Goal: Find specific page/section: Find specific page/section

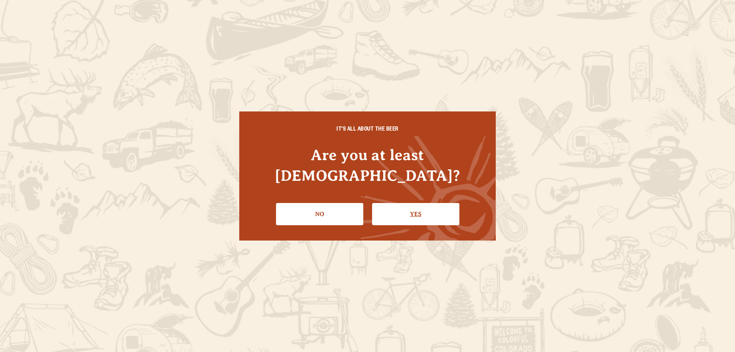
click at [428, 205] on link "Yes" at bounding box center [415, 214] width 87 height 22
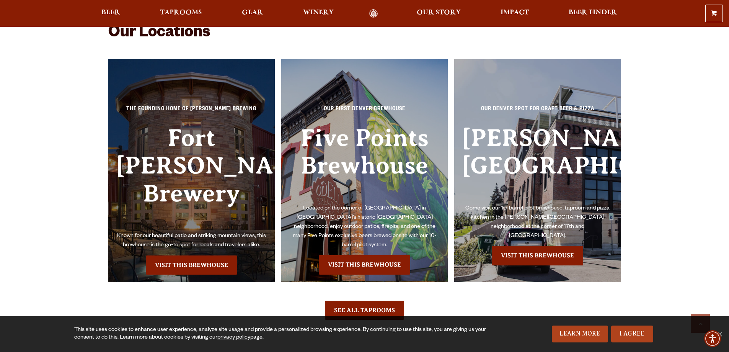
scroll to position [1735, 0]
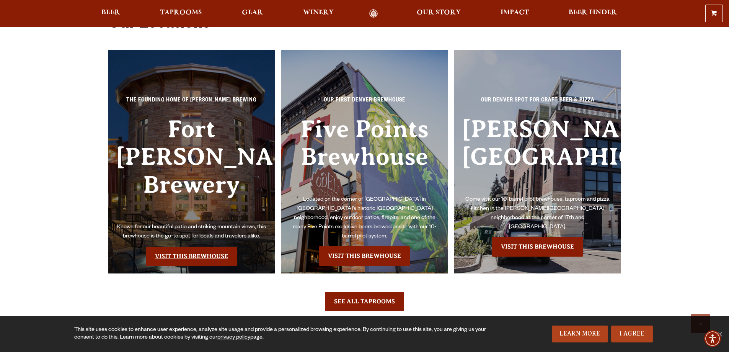
click at [189, 246] on link "Visit this Brewhouse" at bounding box center [191, 255] width 91 height 19
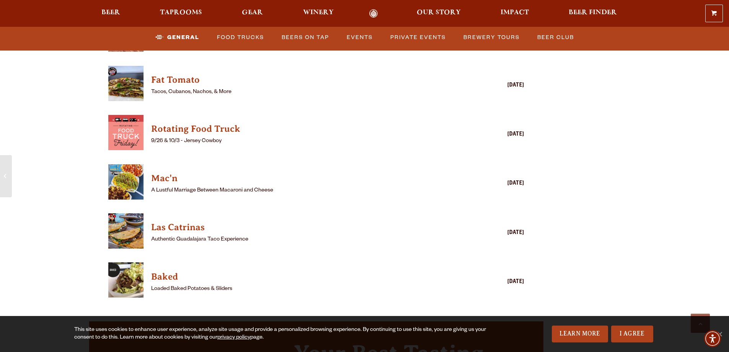
scroll to position [2124, 0]
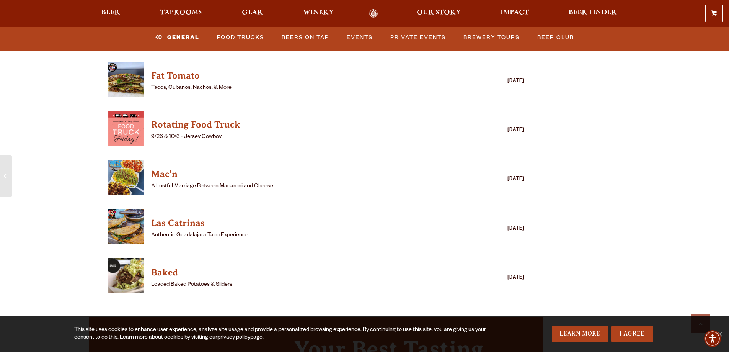
drag, startPoint x: 730, startPoint y: 265, endPoint x: 727, endPoint y: 218, distance: 47.2
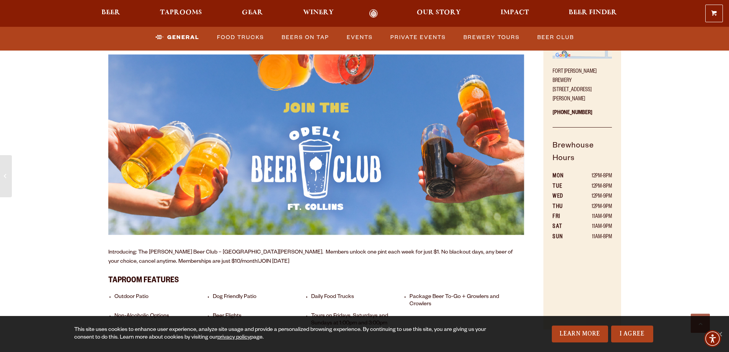
scroll to position [138, 0]
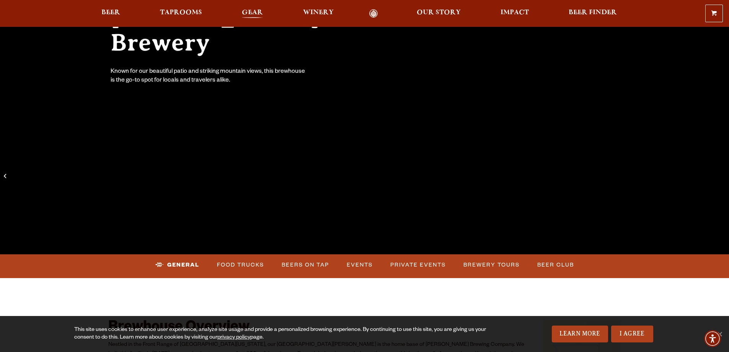
click at [261, 10] on span "Gear" at bounding box center [252, 13] width 21 height 6
